Goal: Information Seeking & Learning: Learn about a topic

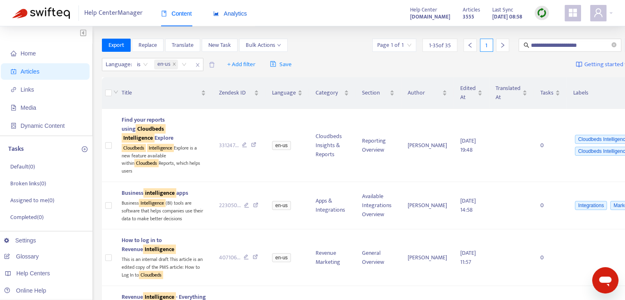
click at [241, 13] on span "Analytics" at bounding box center [230, 13] width 34 height 7
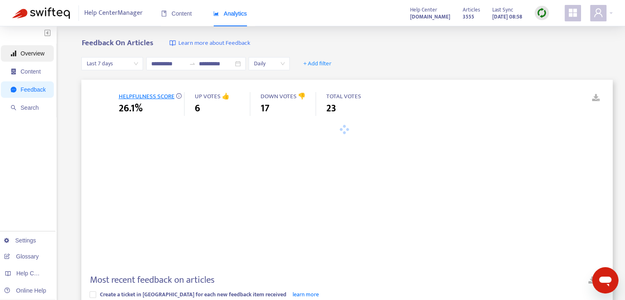
click at [26, 56] on span "Overview" at bounding box center [33, 53] width 24 height 7
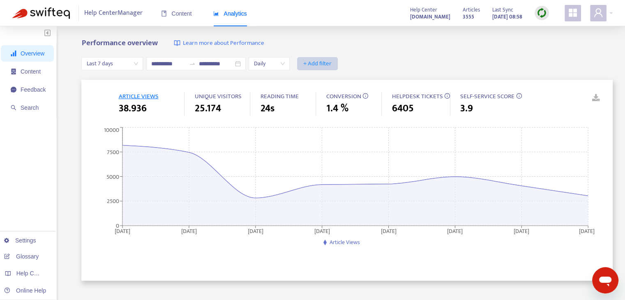
click at [332, 60] on span "+ Add filter" at bounding box center [317, 64] width 28 height 10
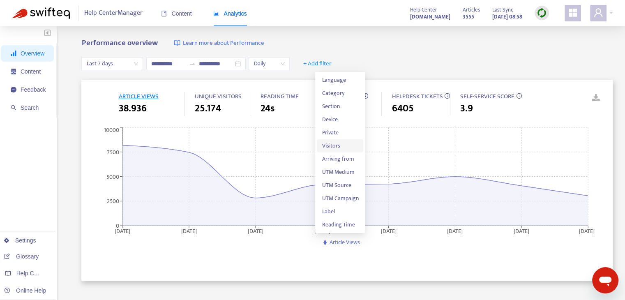
click at [347, 149] on span "Visitors" at bounding box center [340, 145] width 37 height 9
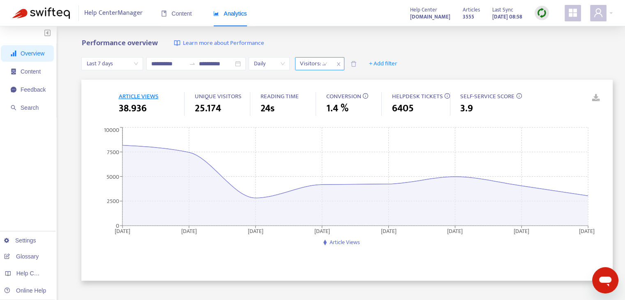
click at [332, 66] on div "Visitors: All" at bounding box center [313, 64] width 37 height 12
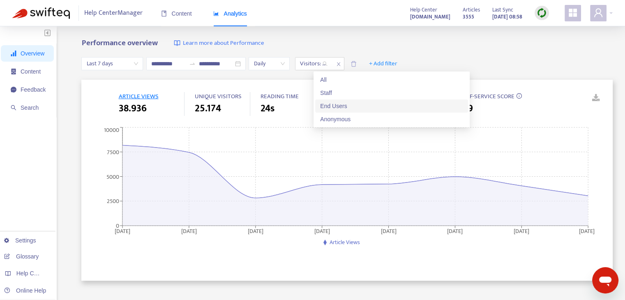
click at [347, 111] on div "End Users" at bounding box center [391, 105] width 153 height 13
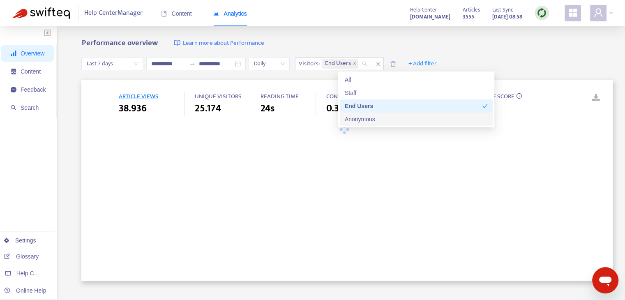
click at [354, 118] on div "Anonymous" at bounding box center [416, 119] width 143 height 9
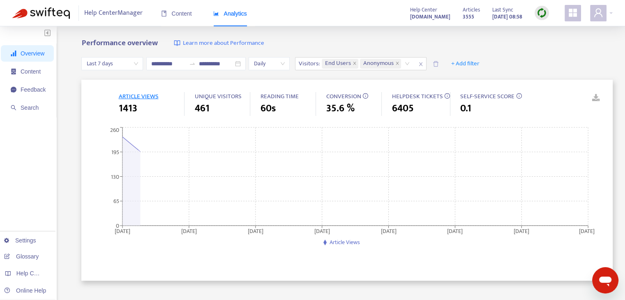
click at [569, 57] on div "**********" at bounding box center [346, 64] width 531 height 32
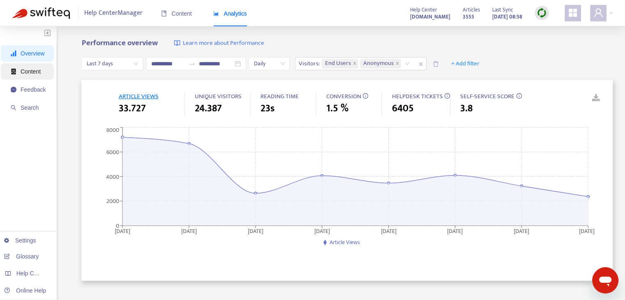
click at [42, 68] on span "Content" at bounding box center [28, 71] width 35 height 16
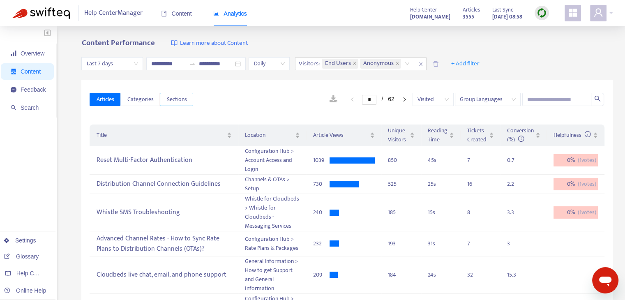
click at [182, 101] on span "Sections" at bounding box center [176, 99] width 20 height 9
